Goal: Transaction & Acquisition: Download file/media

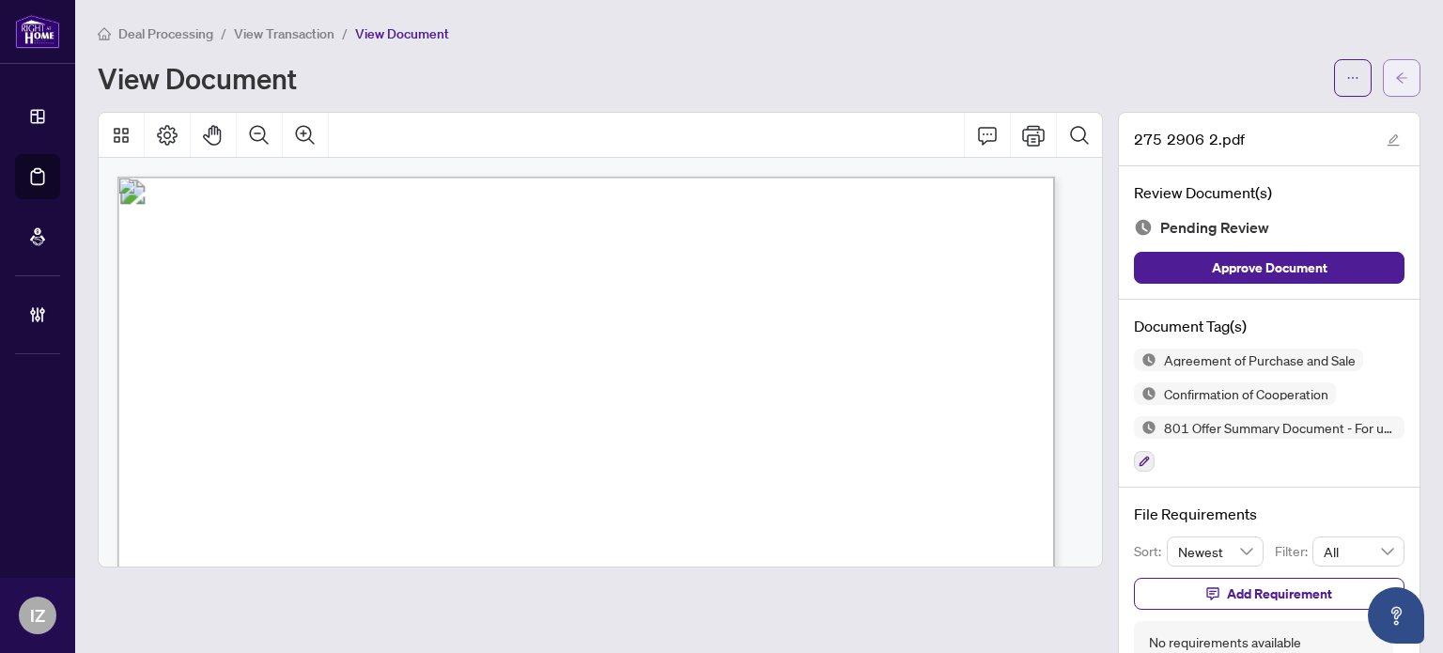
click at [1395, 71] on icon "arrow-left" at bounding box center [1401, 77] width 13 height 13
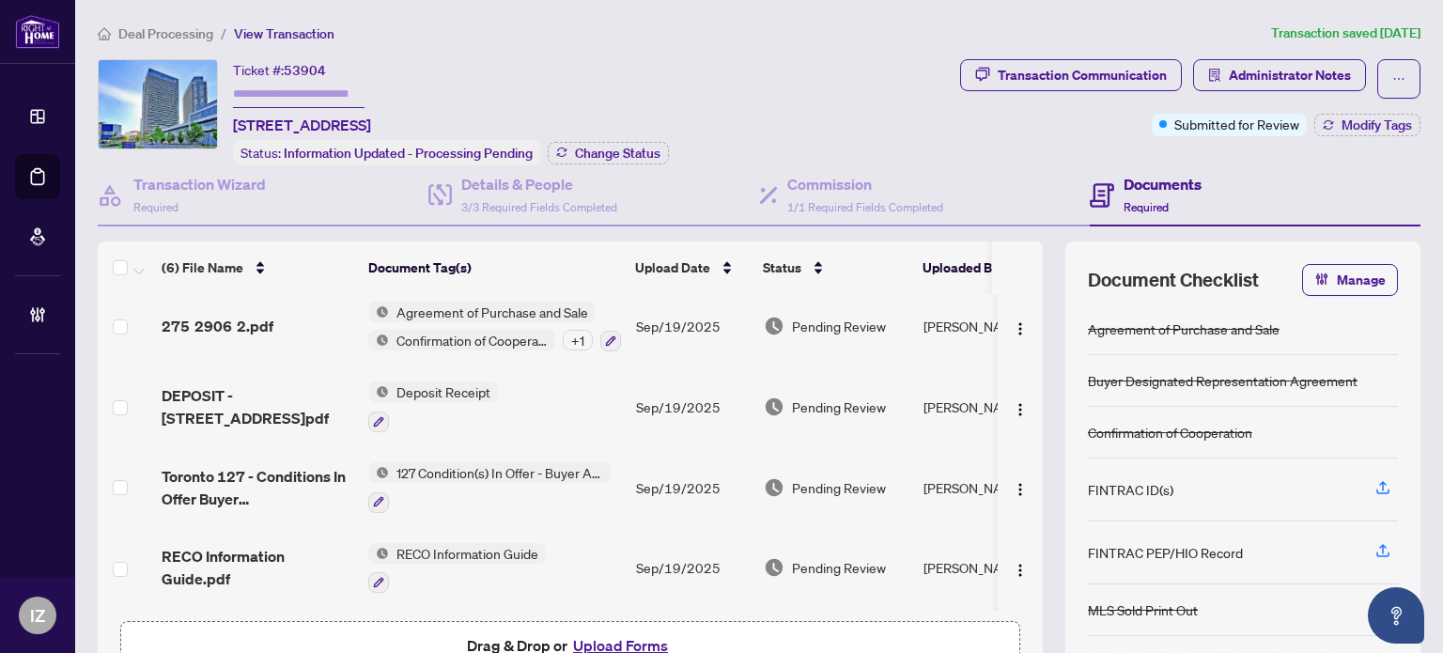
scroll to position [162, 0]
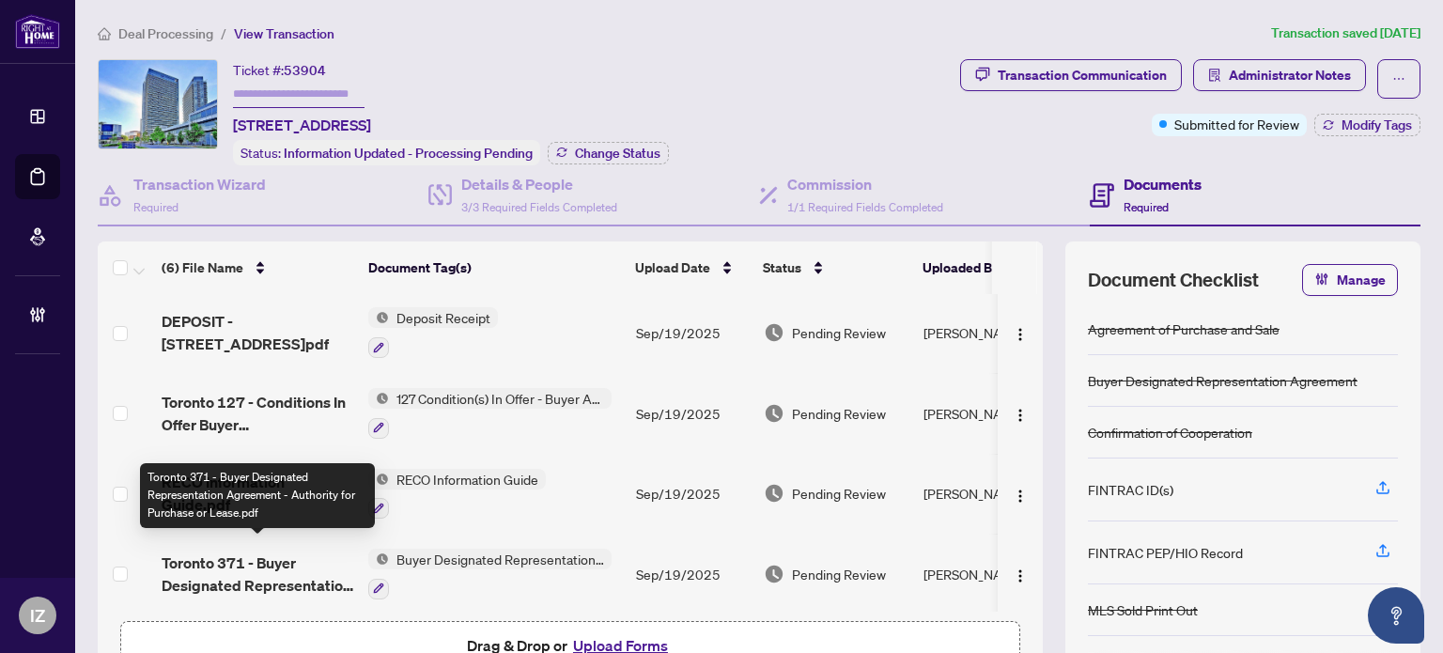
click at [222, 551] on span "Toronto 371 - Buyer Designated Representation Agreement - Authority for Purchas…" at bounding box center [258, 573] width 192 height 45
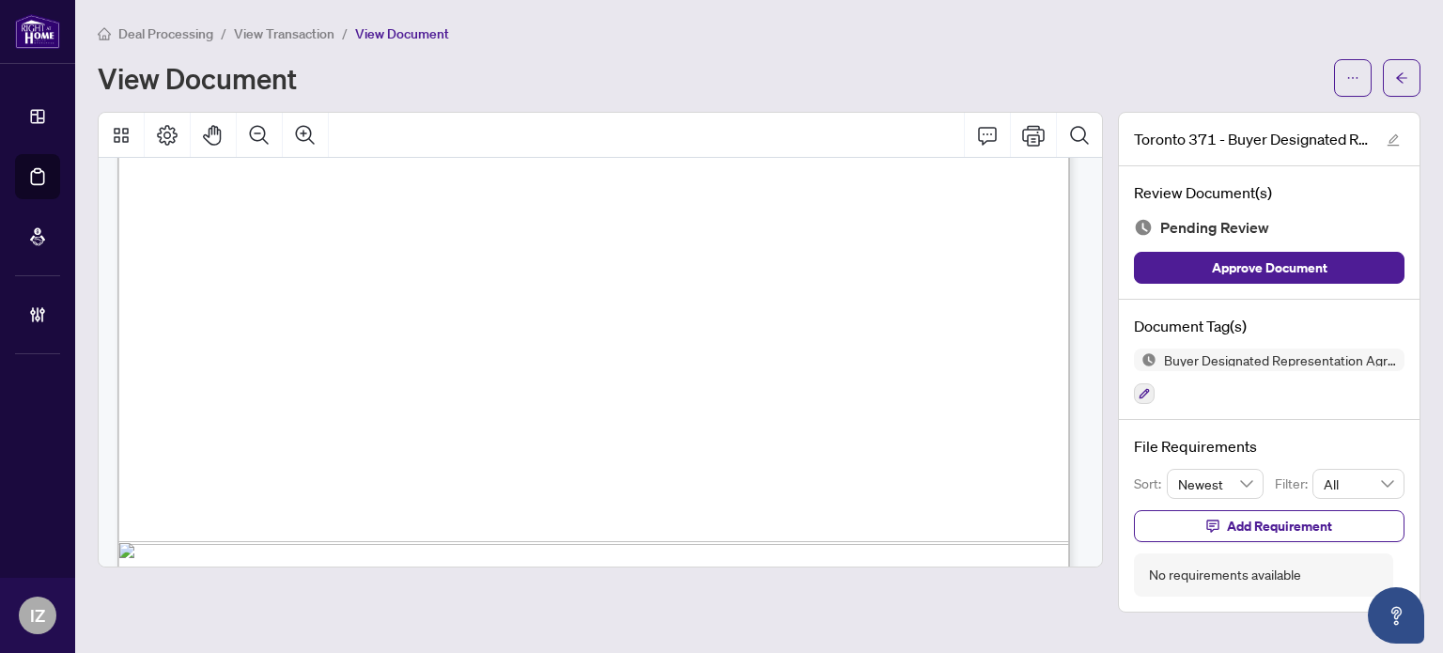
scroll to position [5913, 0]
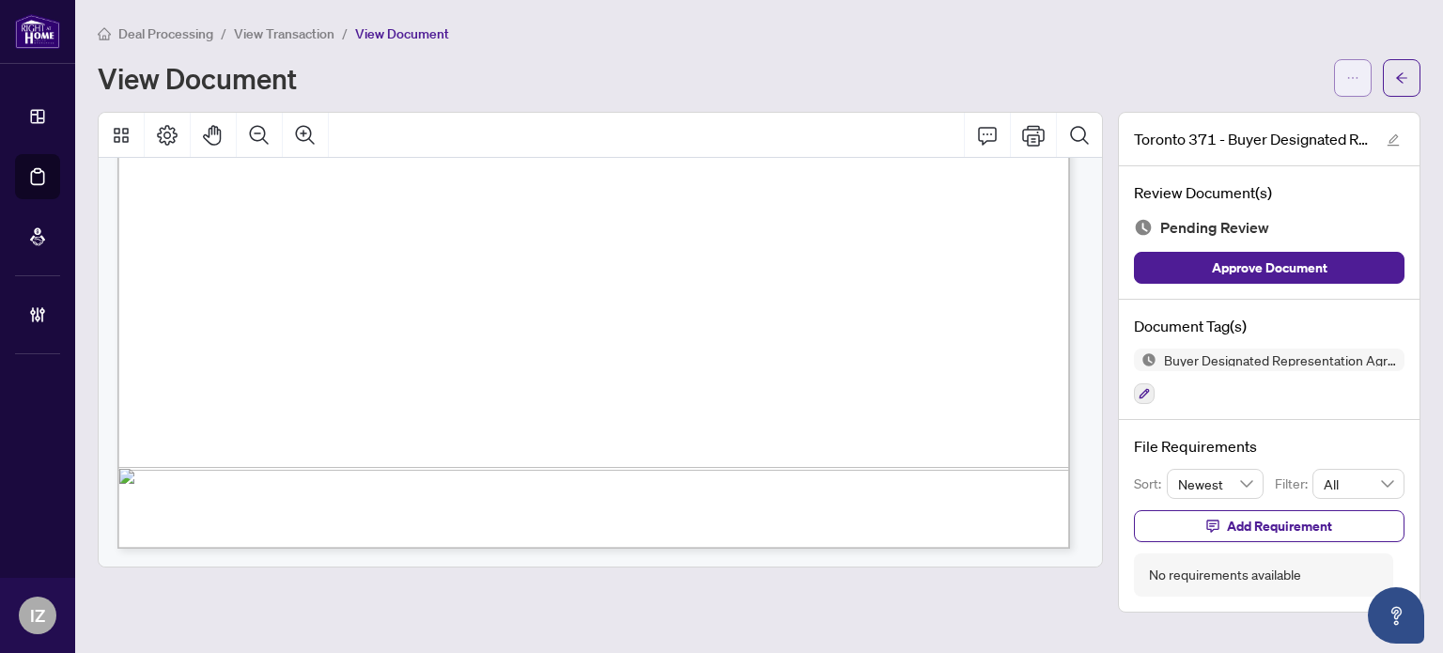
click at [1348, 85] on span "button" at bounding box center [1352, 78] width 13 height 30
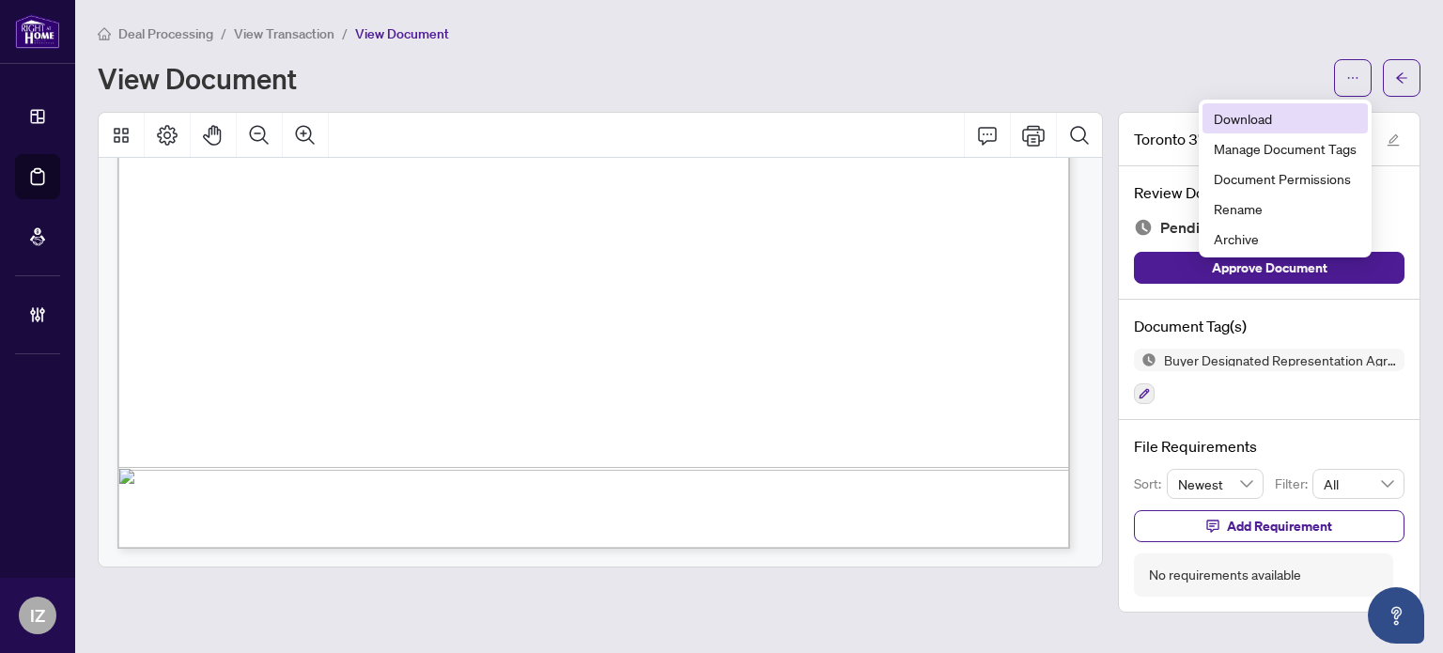
click at [1260, 100] on ul "Download Manage Document Tags Document Permissions Rename Archive" at bounding box center [1284, 179] width 173 height 158
click at [1258, 103] on li "Download" at bounding box center [1284, 118] width 165 height 30
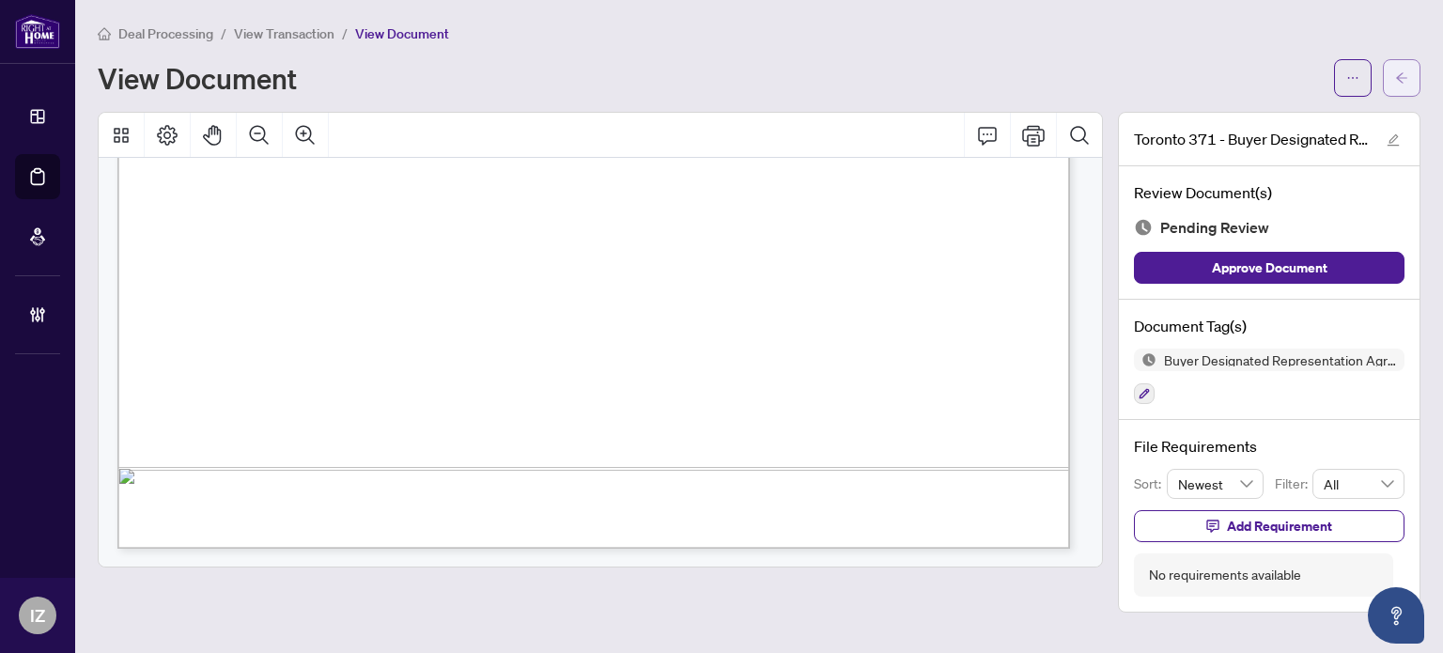
click at [1386, 66] on button "button" at bounding box center [1401, 78] width 38 height 38
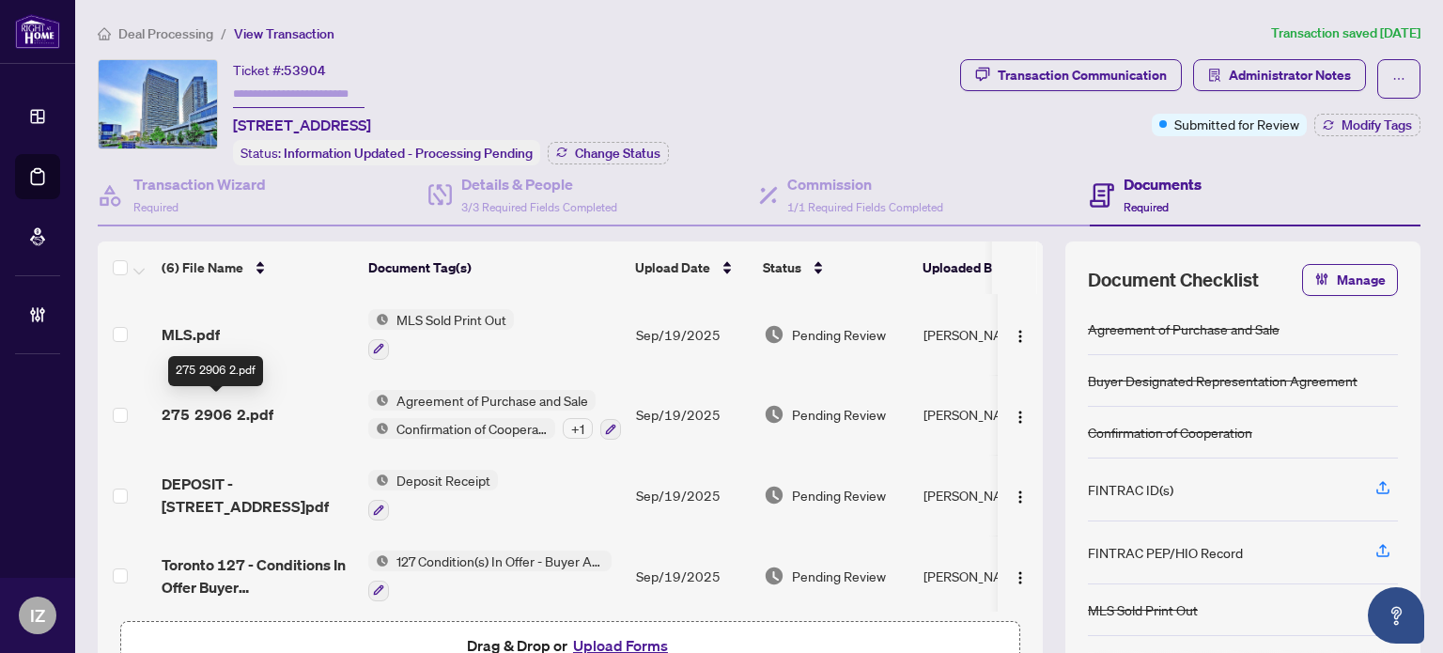
click at [255, 412] on span "275 2906 2.pdf" at bounding box center [218, 414] width 112 height 23
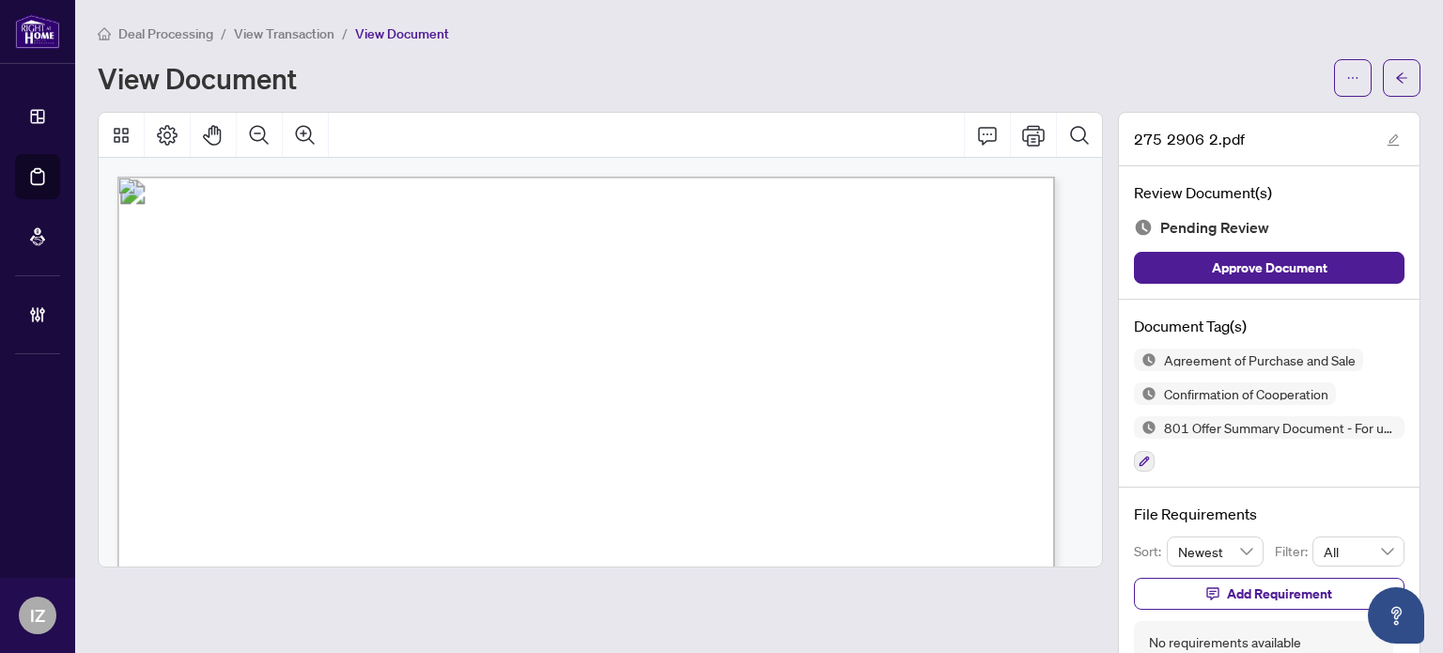
click at [1360, 74] on div at bounding box center [1377, 78] width 86 height 38
click at [1351, 78] on button "button" at bounding box center [1353, 78] width 38 height 38
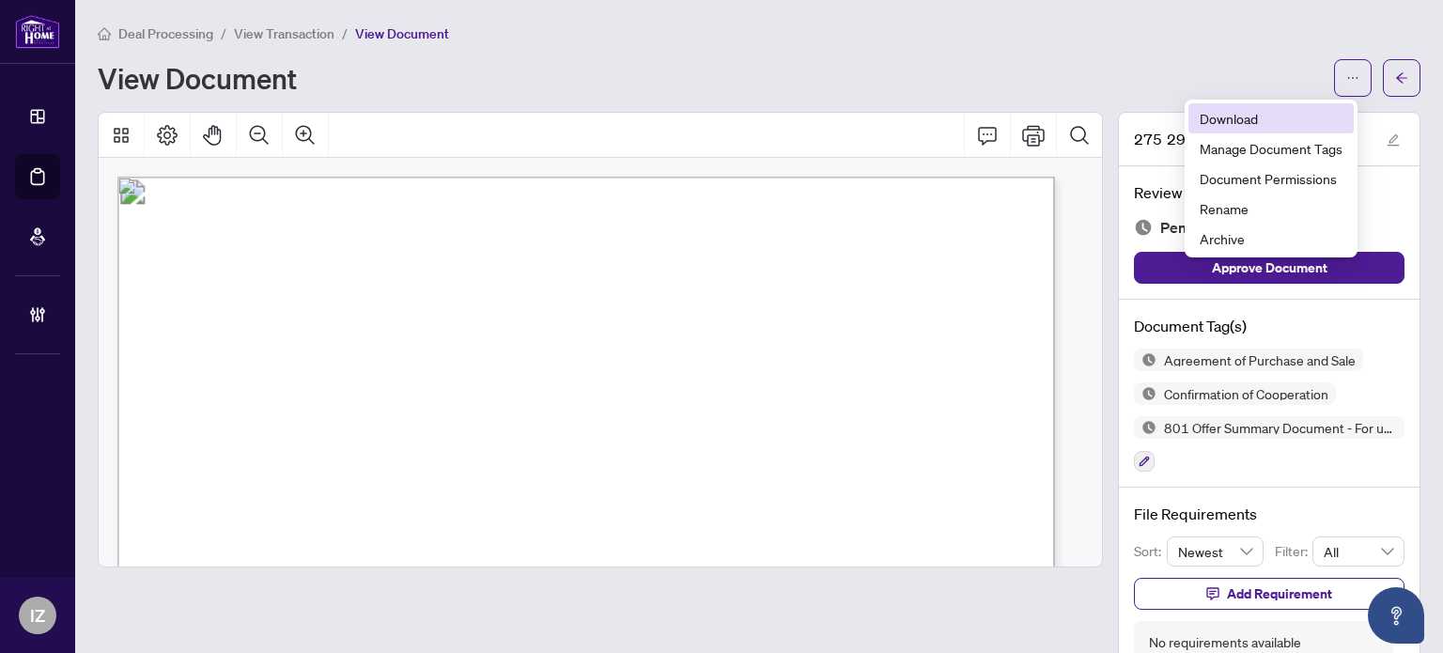
click at [1268, 123] on span "Download" at bounding box center [1270, 118] width 143 height 21
